Goal: Transaction & Acquisition: Purchase product/service

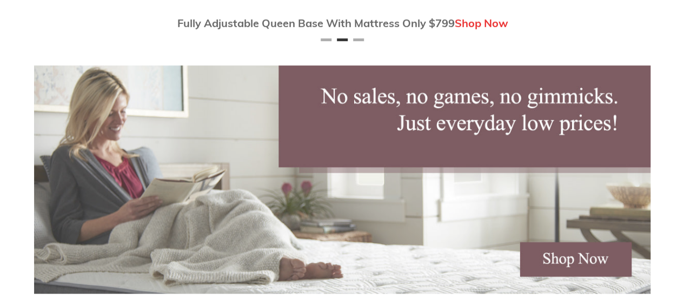
scroll to position [0, 617]
click at [637, 192] on img at bounding box center [342, 179] width 617 height 228
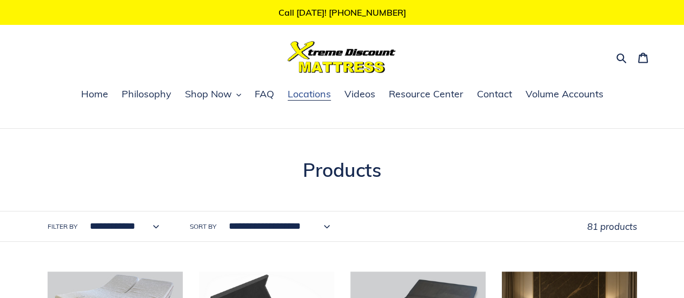
click at [312, 100] on span "Locations" at bounding box center [309, 94] width 43 height 13
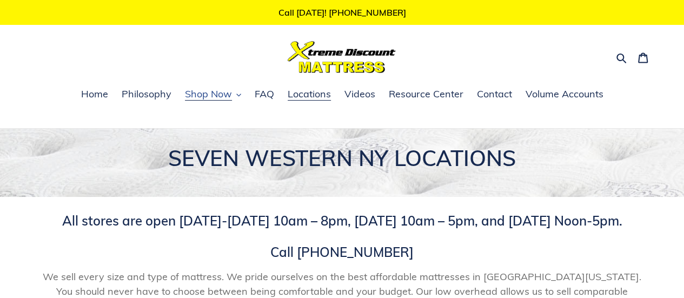
click at [213, 98] on span "Shop Now" at bounding box center [208, 94] width 47 height 13
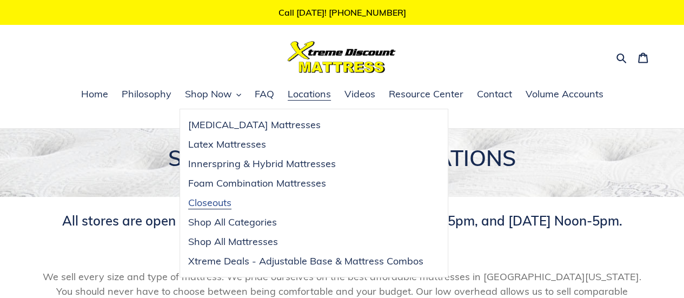
click at [214, 207] on span "Closeouts" at bounding box center [209, 202] width 43 height 13
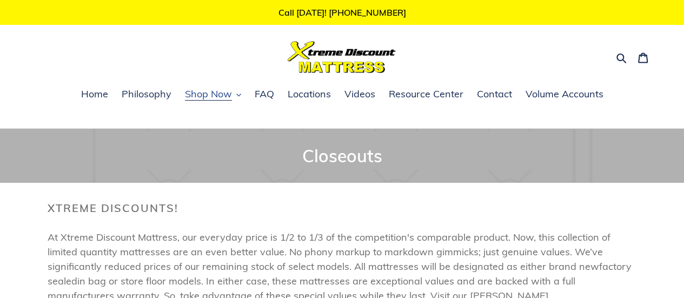
click at [213, 97] on span "Shop Now" at bounding box center [208, 94] width 47 height 13
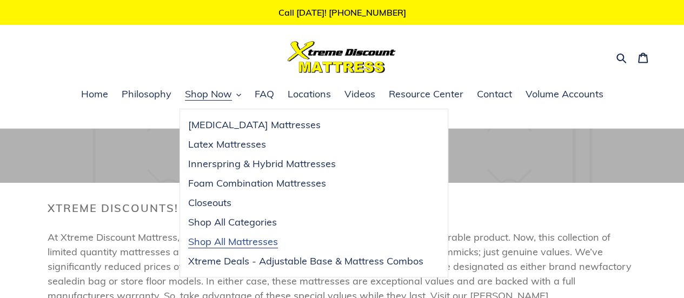
click at [272, 249] on link "Shop All Mattresses" at bounding box center [306, 241] width 252 height 19
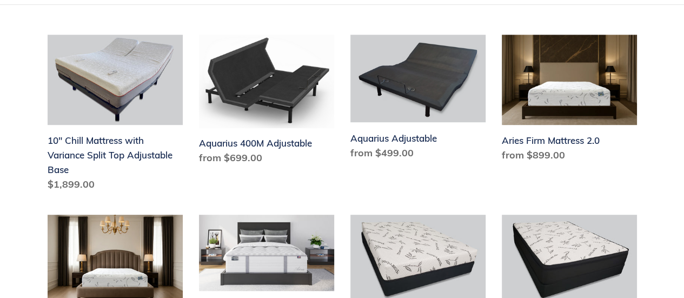
scroll to position [238, 0]
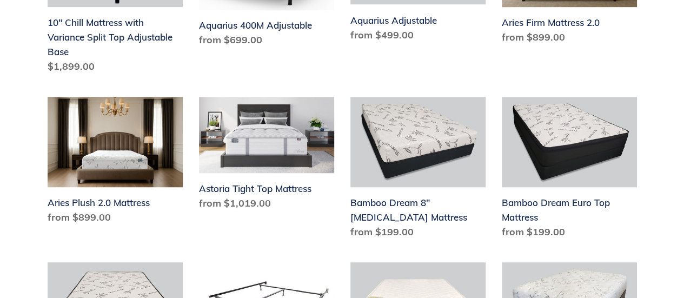
scroll to position [366, 0]
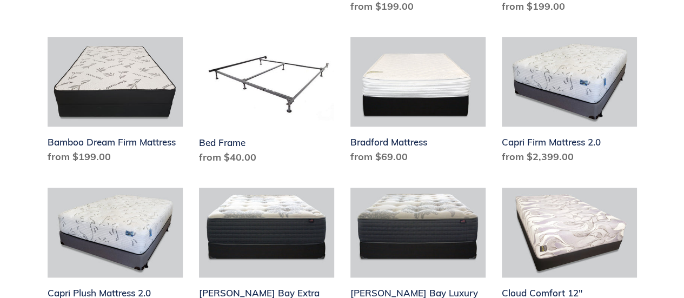
scroll to position [582, 0]
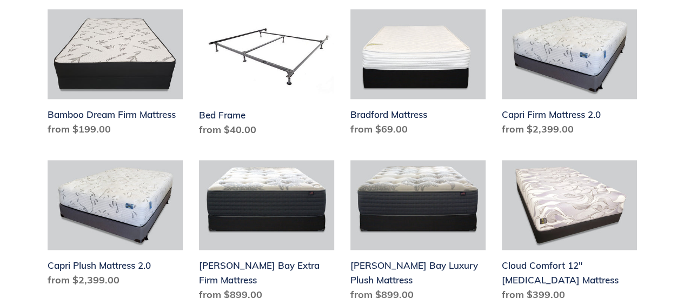
scroll to position [608, 0]
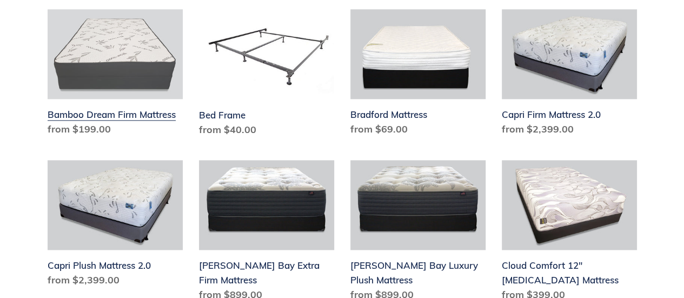
click at [131, 60] on link "Bamboo Dream Firm Mattress" at bounding box center [115, 75] width 135 height 132
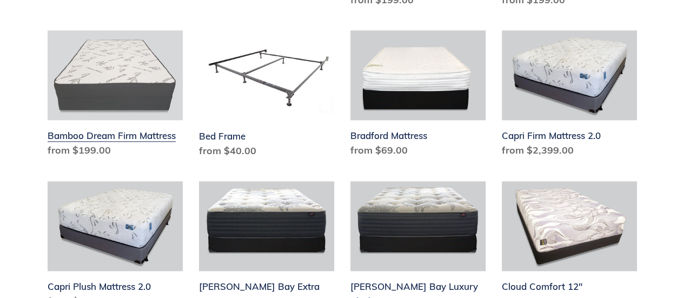
scroll to position [831, 0]
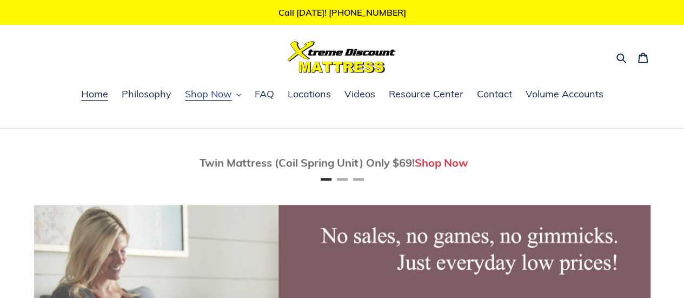
click at [213, 94] on span "Shop Now" at bounding box center [208, 94] width 47 height 13
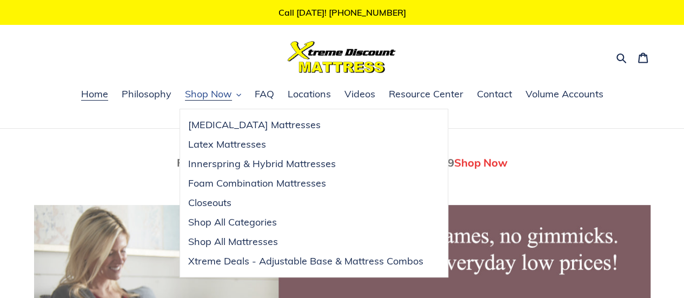
scroll to position [0, 617]
click at [255, 246] on span "Shop All Mattresses" at bounding box center [233, 241] width 90 height 13
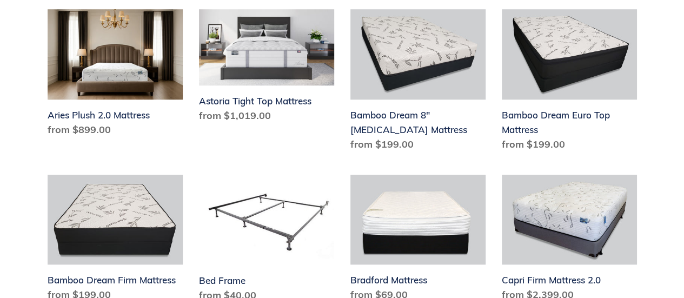
scroll to position [460, 0]
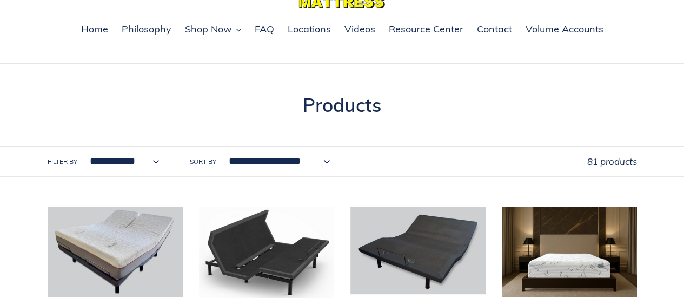
scroll to position [0, 0]
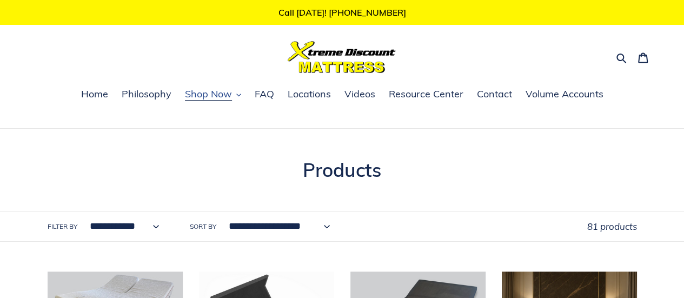
click at [205, 99] on span "Shop Now" at bounding box center [208, 94] width 47 height 13
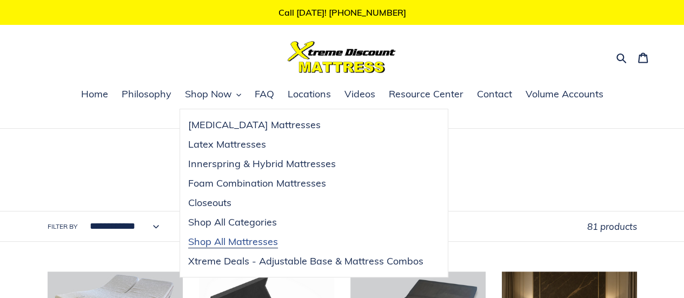
click at [223, 241] on span "Shop All Mattresses" at bounding box center [233, 241] width 90 height 13
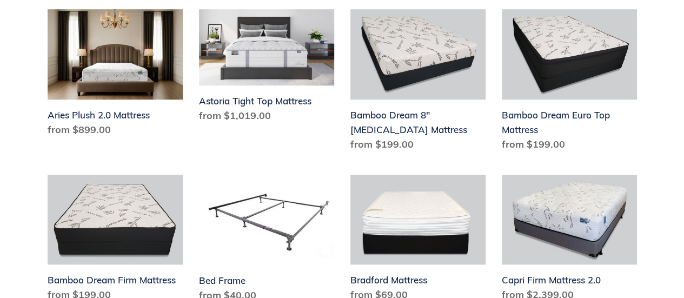
scroll to position [440, 0]
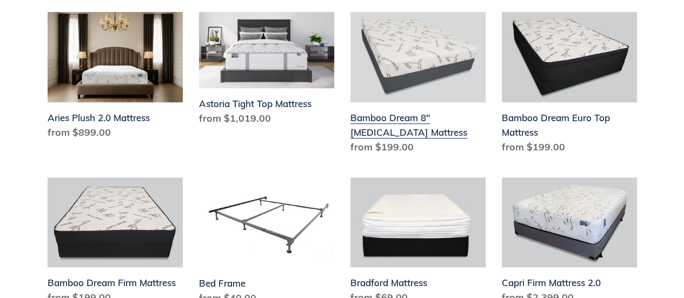
click at [421, 120] on link "Bamboo Dream 8" [MEDICAL_DATA] Mattress" at bounding box center [418, 85] width 135 height 147
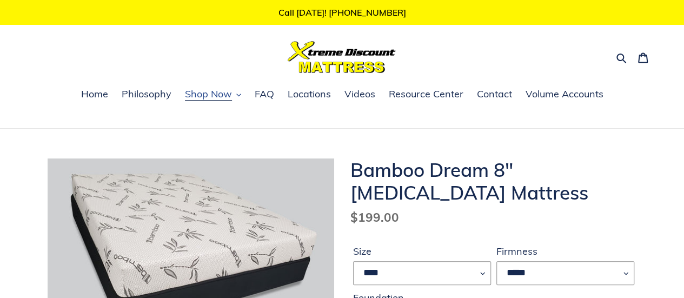
click at [196, 90] on span "Shop Now" at bounding box center [208, 94] width 47 height 13
